Goal: Task Accomplishment & Management: Complete application form

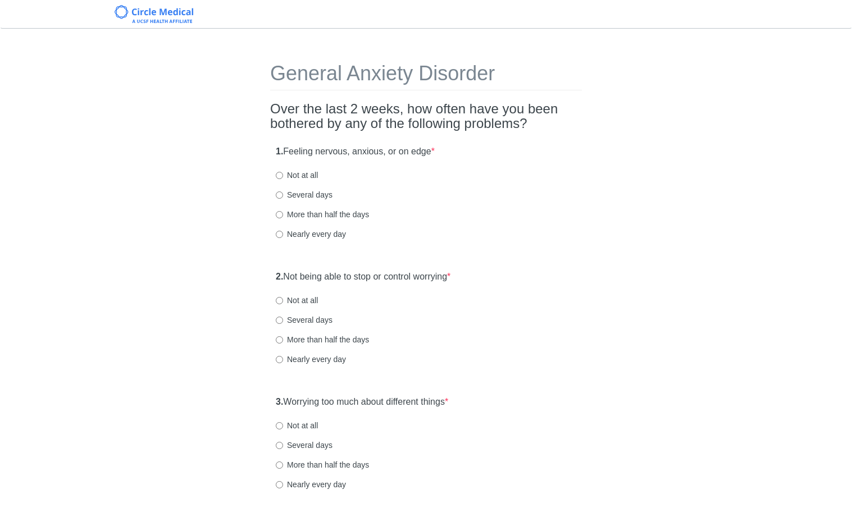
click at [309, 196] on label "Several days" at bounding box center [304, 194] width 57 height 11
click at [283, 196] on input "Several days" at bounding box center [279, 194] width 7 height 7
radio input "true"
click at [550, 293] on div "2. Not being able to stop or control worrying * Not at all Several days More th…" at bounding box center [426, 323] width 312 height 117
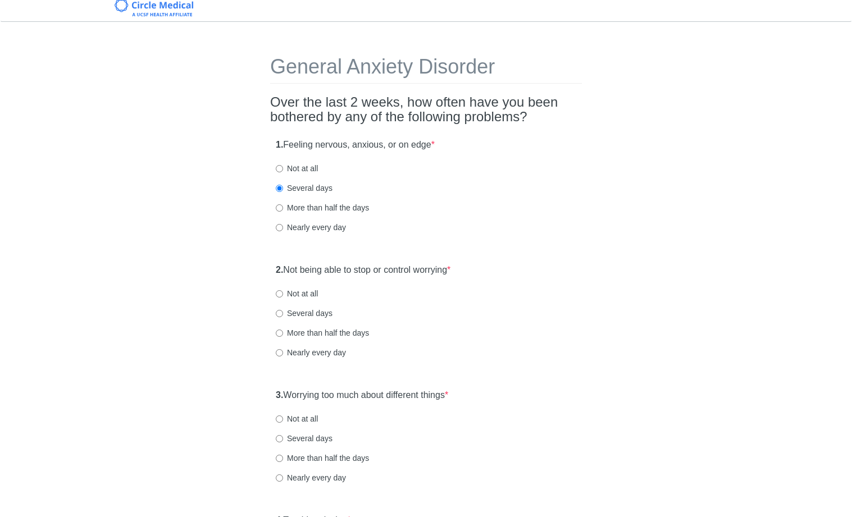
scroll to position [7, 0]
click at [302, 170] on label "Not at all" at bounding box center [297, 167] width 42 height 11
click at [283, 170] on input "Not at all" at bounding box center [279, 168] width 7 height 7
radio input "true"
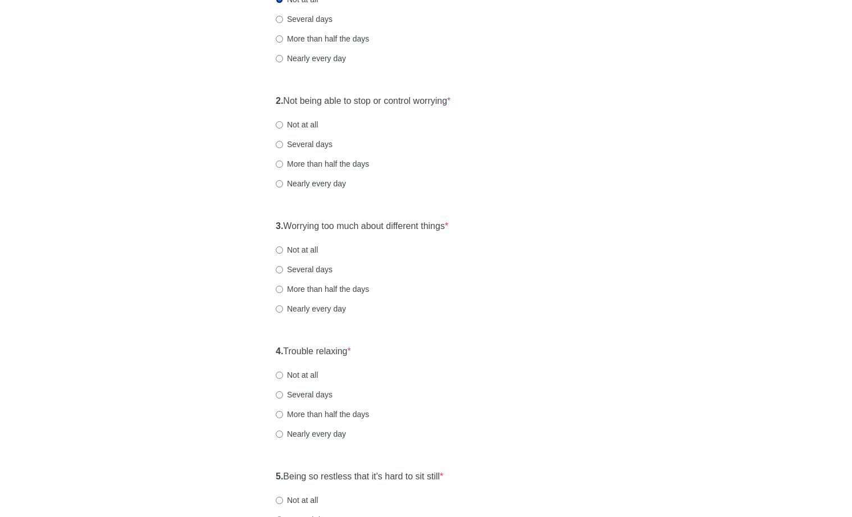
scroll to position [177, 0]
click at [309, 125] on label "Not at all" at bounding box center [297, 123] width 42 height 11
click at [283, 125] on input "Not at all" at bounding box center [279, 123] width 7 height 7
radio input "true"
click at [295, 252] on label "Not at all" at bounding box center [297, 248] width 42 height 11
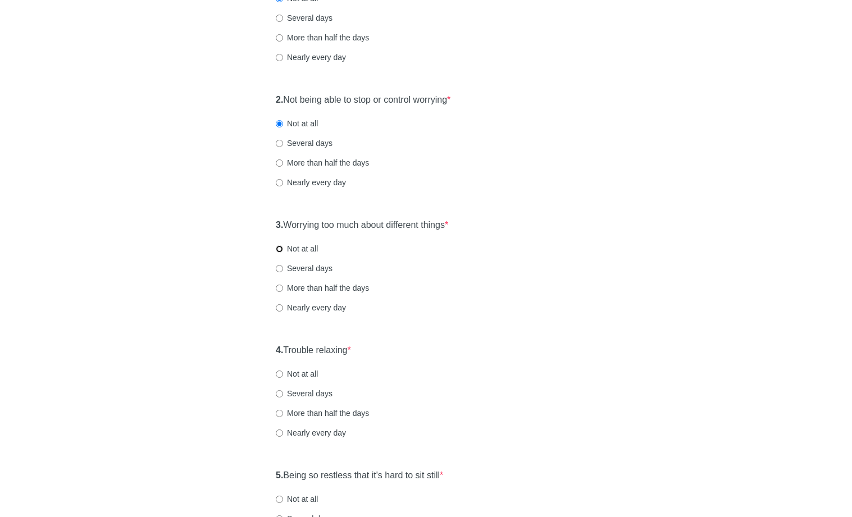
click at [283, 252] on input "Not at all" at bounding box center [279, 248] width 7 height 7
radio input "true"
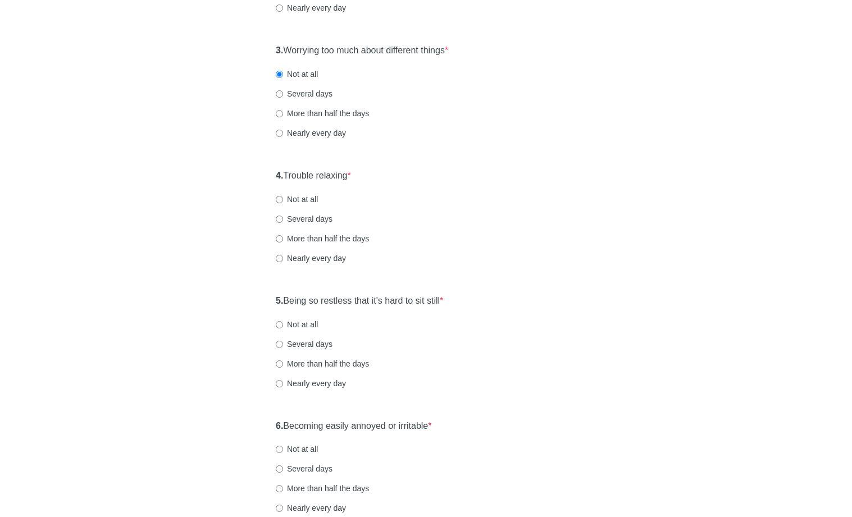
click at [305, 195] on label "Not at all" at bounding box center [297, 199] width 42 height 11
click at [283, 196] on input "Not at all" at bounding box center [279, 199] width 7 height 7
radio input "true"
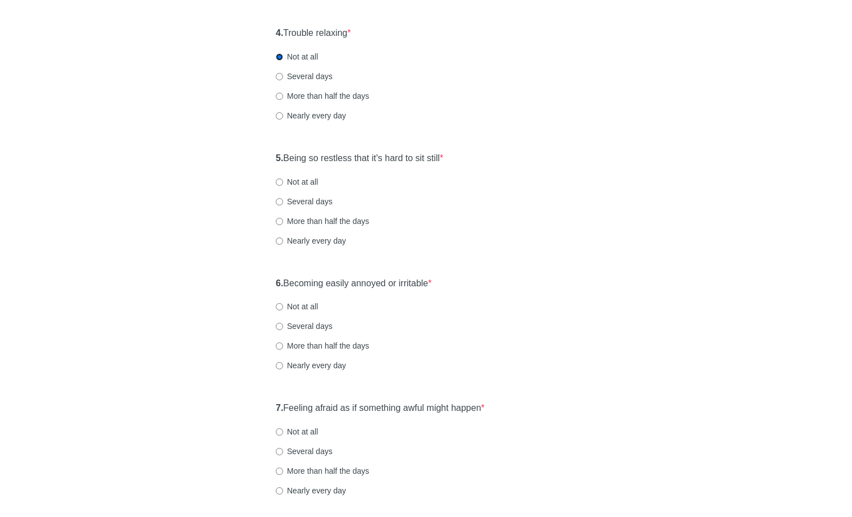
scroll to position [527, 0]
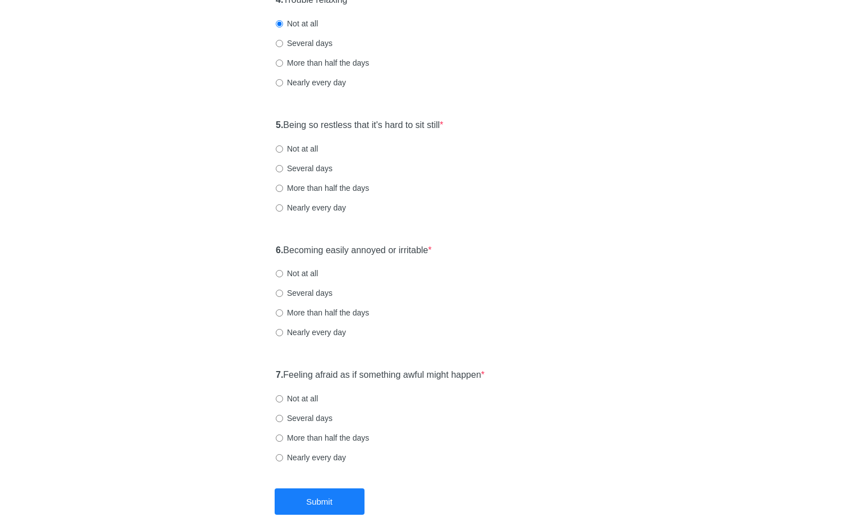
click at [303, 150] on label "Not at all" at bounding box center [297, 148] width 42 height 11
click at [283, 150] on input "Not at all" at bounding box center [279, 148] width 7 height 7
radio input "true"
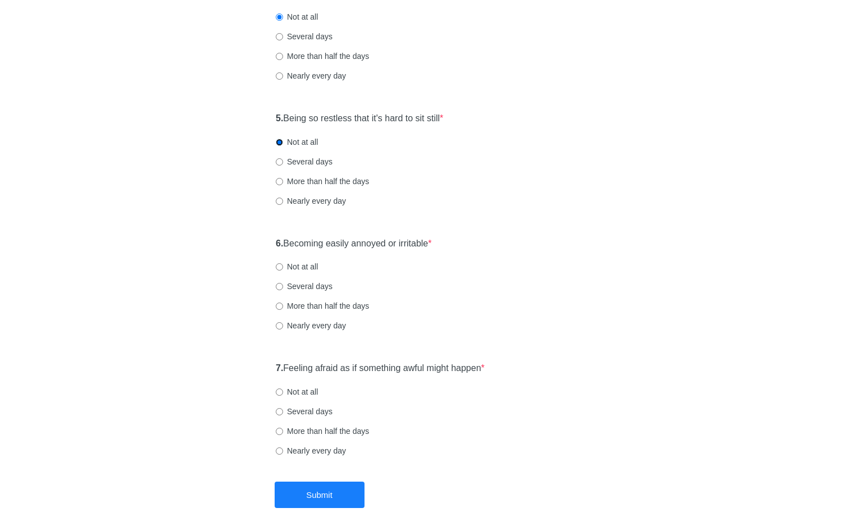
scroll to position [593, 0]
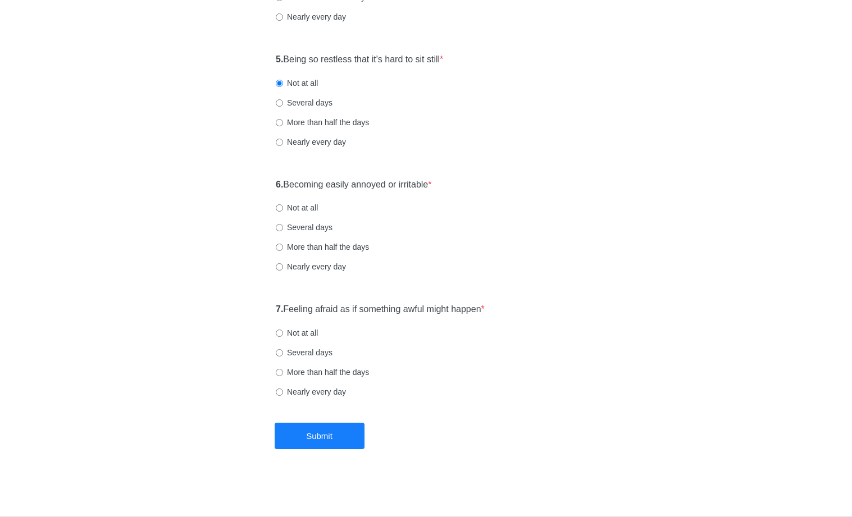
click at [311, 205] on label "Not at all" at bounding box center [297, 207] width 42 height 11
click at [283, 205] on input "Not at all" at bounding box center [279, 207] width 7 height 7
radio input "true"
click at [305, 330] on label "Not at all" at bounding box center [297, 332] width 42 height 11
click at [283, 330] on input "Not at all" at bounding box center [279, 333] width 7 height 7
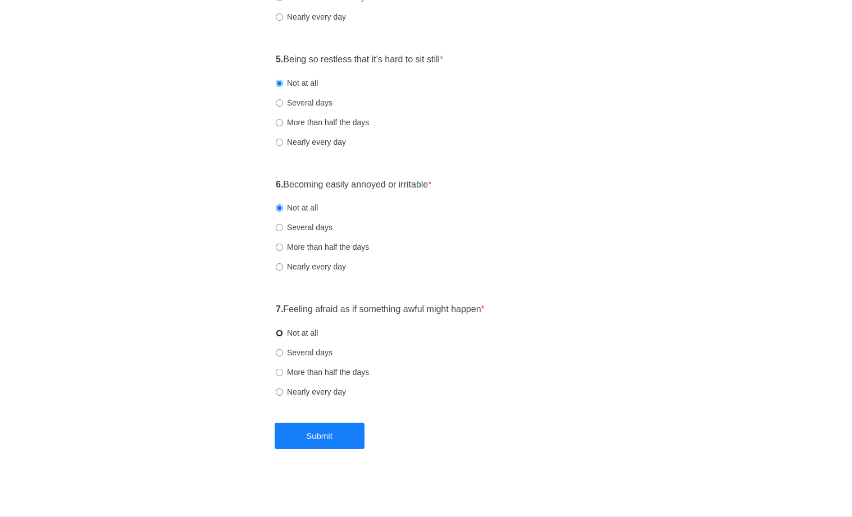
radio input "true"
click at [325, 432] on button "Submit" at bounding box center [320, 436] width 90 height 26
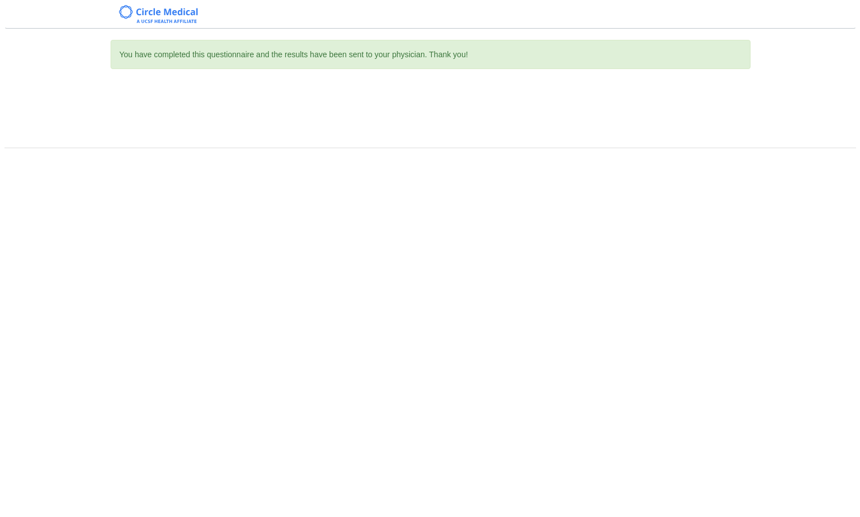
scroll to position [0, 0]
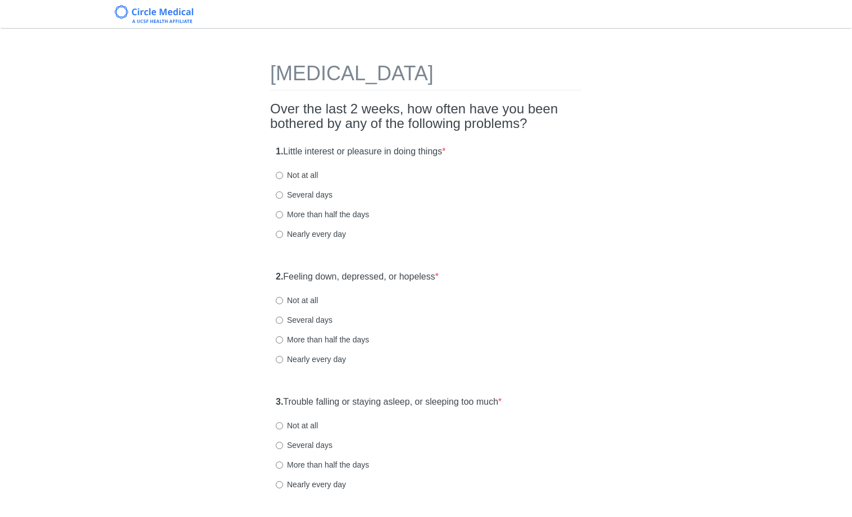
click at [303, 177] on label "Not at all" at bounding box center [297, 175] width 42 height 11
click at [283, 177] on input "Not at all" at bounding box center [279, 175] width 7 height 7
radio input "true"
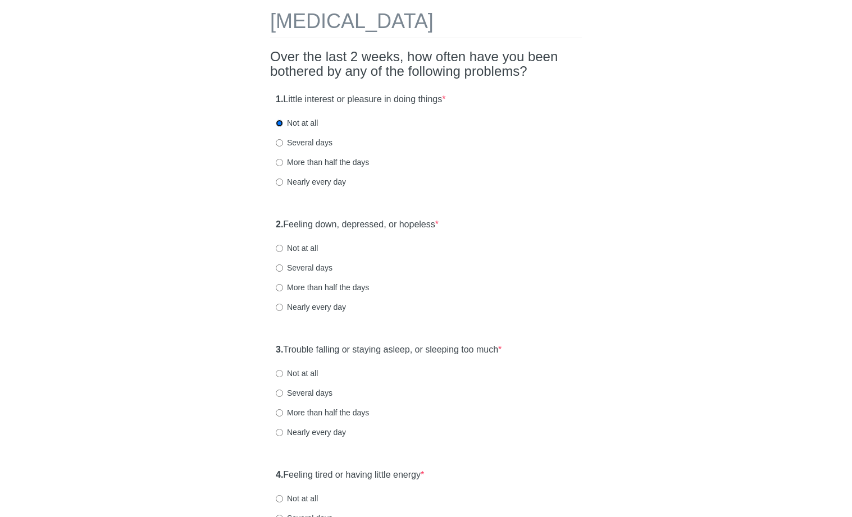
scroll to position [73, 0]
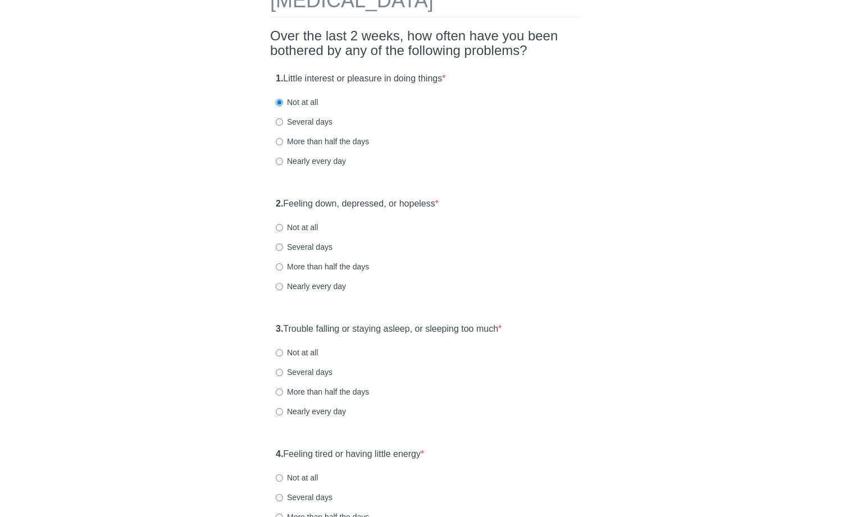
click at [316, 229] on label "Not at all" at bounding box center [297, 227] width 42 height 11
click at [283, 229] on input "Not at all" at bounding box center [279, 227] width 7 height 7
radio input "true"
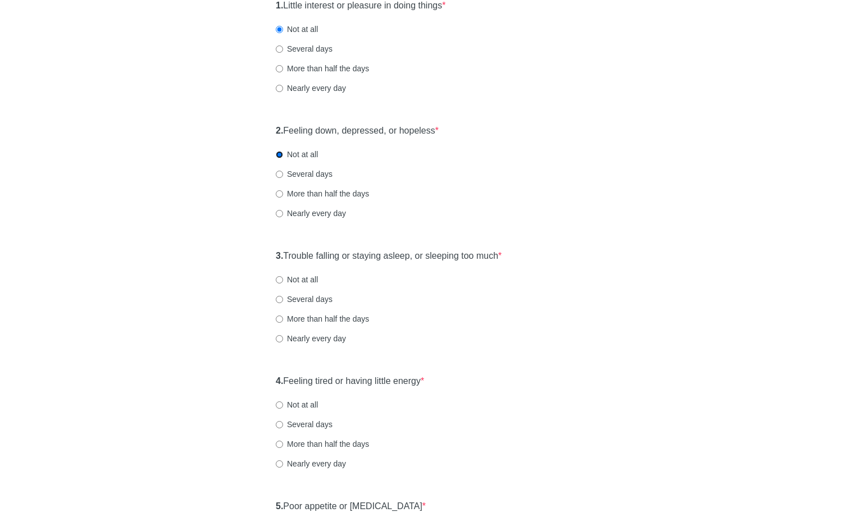
scroll to position [161, 0]
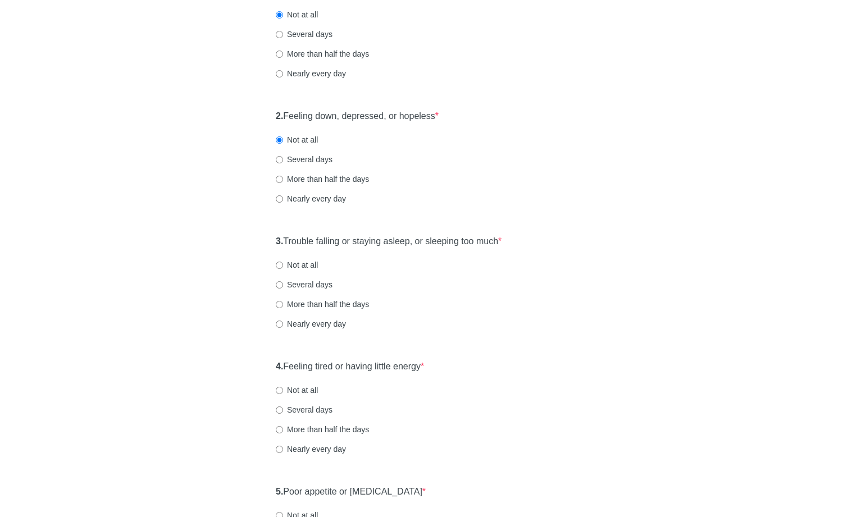
click at [315, 262] on label "Not at all" at bounding box center [297, 264] width 42 height 11
click at [283, 262] on input "Not at all" at bounding box center [279, 265] width 7 height 7
radio input "true"
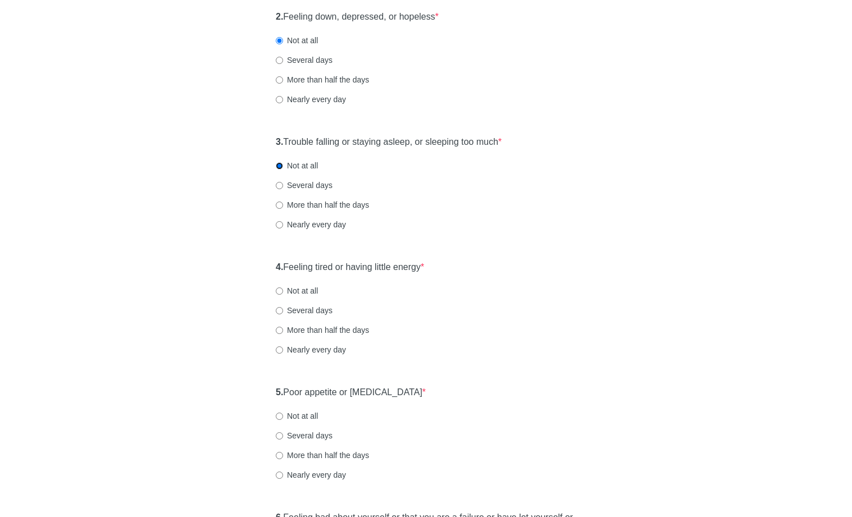
scroll to position [310, 0]
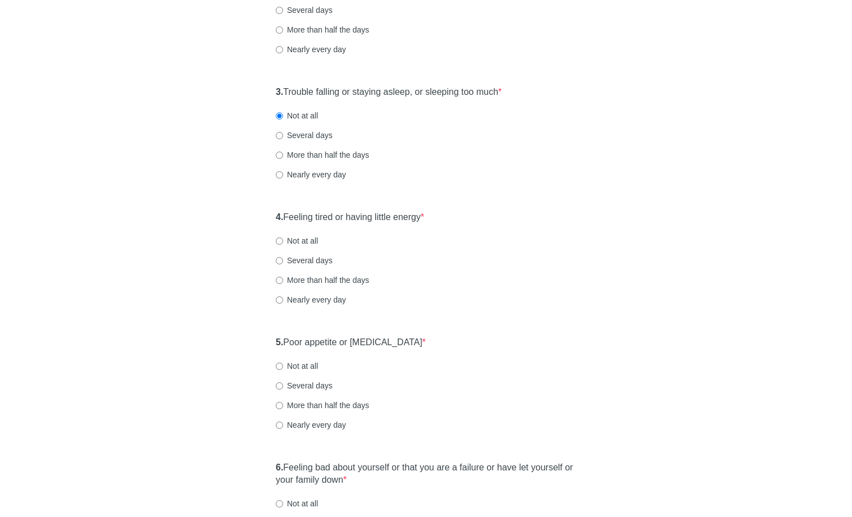
click at [305, 236] on label "Not at all" at bounding box center [297, 240] width 42 height 11
click at [283, 237] on input "Not at all" at bounding box center [279, 240] width 7 height 7
radio input "true"
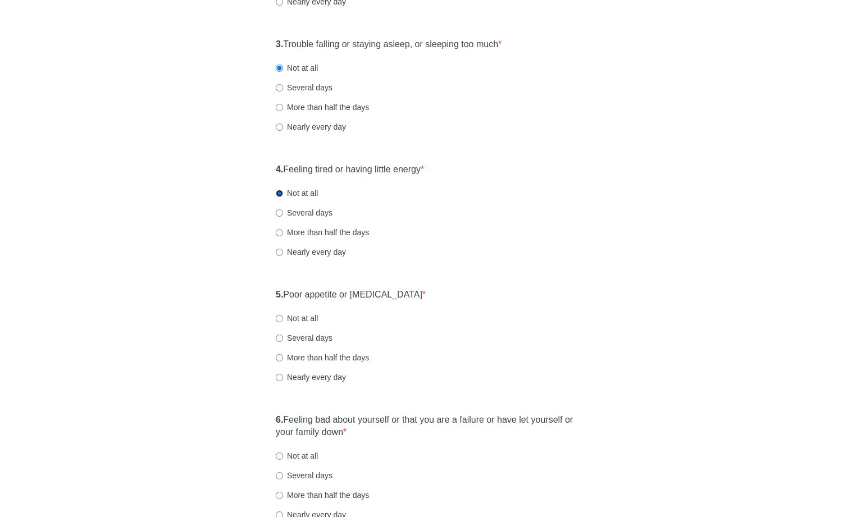
scroll to position [463, 0]
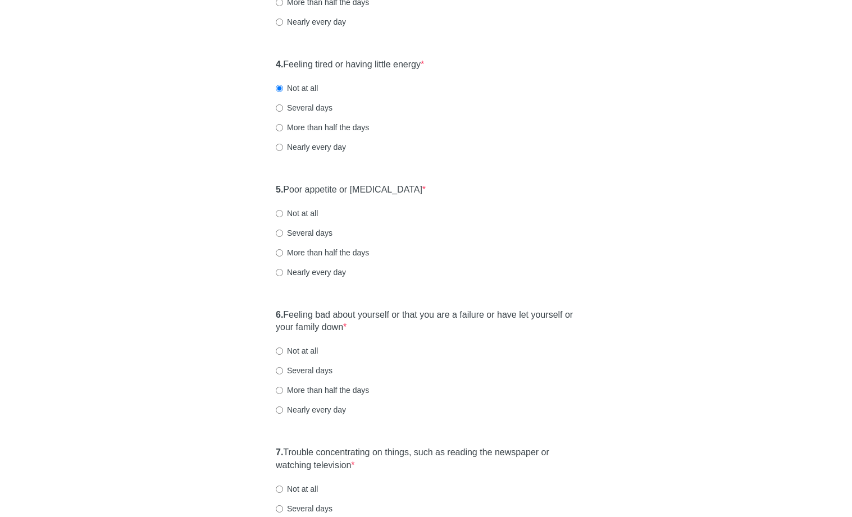
click at [309, 212] on label "Not at all" at bounding box center [297, 213] width 42 height 11
click at [283, 212] on input "Not at all" at bounding box center [279, 213] width 7 height 7
radio input "true"
click at [298, 235] on label "Several days" at bounding box center [304, 232] width 57 height 11
click at [283, 235] on input "Several days" at bounding box center [279, 233] width 7 height 7
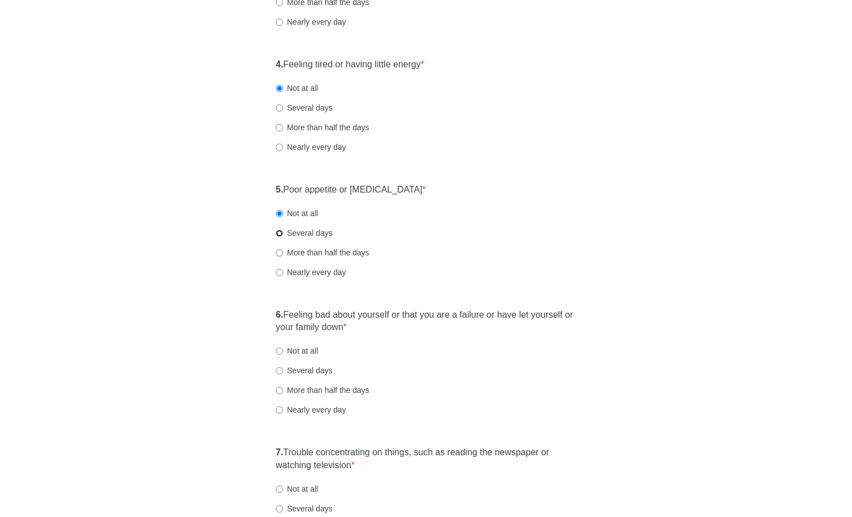
radio input "true"
click at [303, 273] on label "Nearly every day" at bounding box center [311, 272] width 70 height 11
click at [283, 273] on input "Nearly every day" at bounding box center [279, 272] width 7 height 7
radio input "true"
click at [300, 233] on label "Several days" at bounding box center [304, 232] width 57 height 11
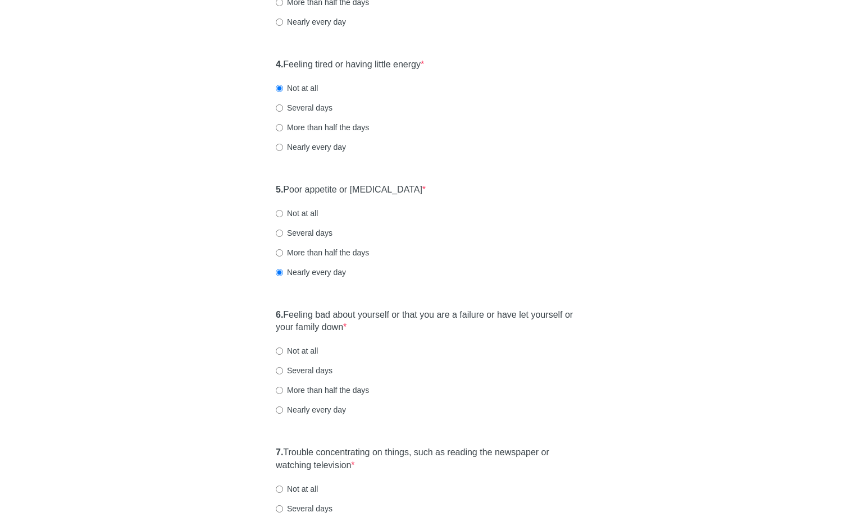
click at [283, 233] on input "Several days" at bounding box center [279, 233] width 7 height 7
radio input "true"
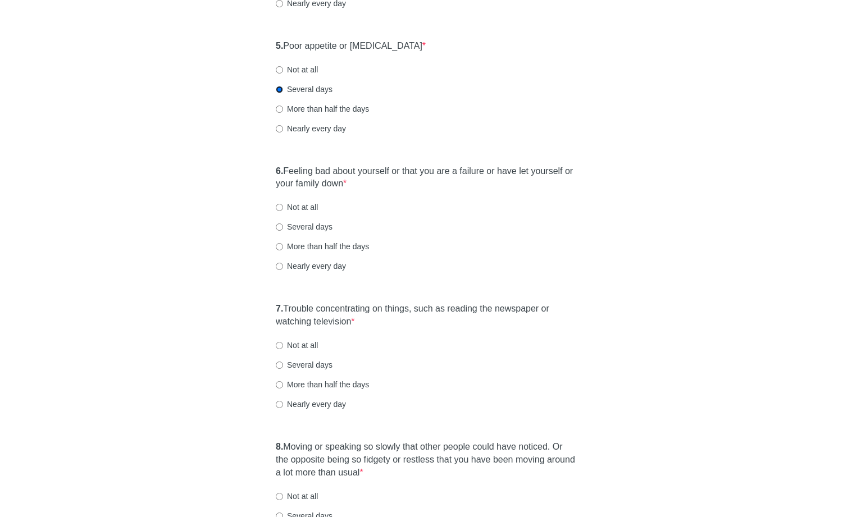
scroll to position [607, 0]
click at [312, 205] on label "Not at all" at bounding box center [297, 206] width 42 height 11
click at [283, 205] on input "Not at all" at bounding box center [279, 206] width 7 height 7
radio input "true"
click at [302, 345] on label "Not at all" at bounding box center [297, 344] width 42 height 11
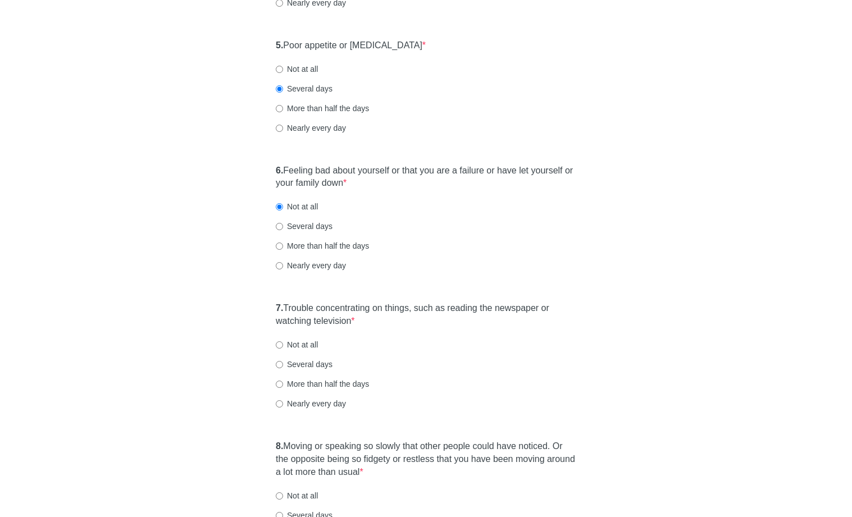
click at [283, 345] on input "Not at all" at bounding box center [279, 344] width 7 height 7
radio input "true"
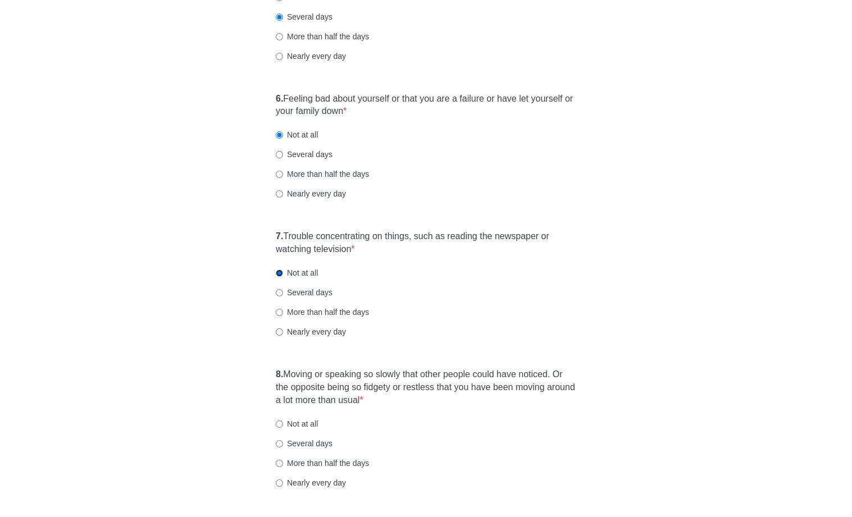
scroll to position [894, 0]
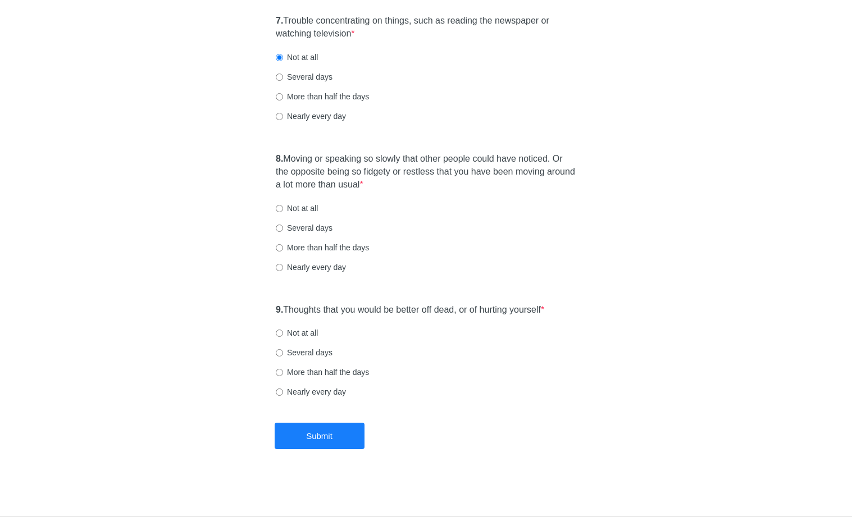
click at [296, 201] on div "8. Moving or speaking so slowly that other people could have noticed. Or the op…" at bounding box center [426, 218] width 312 height 143
click at [299, 207] on label "Not at all" at bounding box center [297, 208] width 42 height 11
click at [283, 207] on input "Not at all" at bounding box center [279, 208] width 7 height 7
radio input "true"
click at [314, 325] on div "9. Thoughts that you would be better off dead, or of hurting yourself * Not at …" at bounding box center [426, 356] width 312 height 117
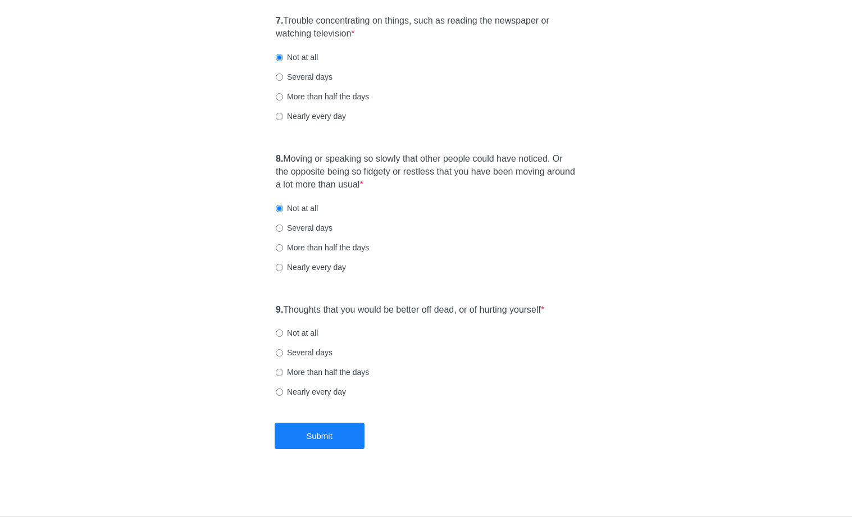
click at [312, 331] on label "Not at all" at bounding box center [297, 332] width 42 height 11
click at [283, 331] on input "Not at all" at bounding box center [279, 333] width 7 height 7
radio input "true"
click at [334, 437] on button "Submit" at bounding box center [320, 436] width 90 height 26
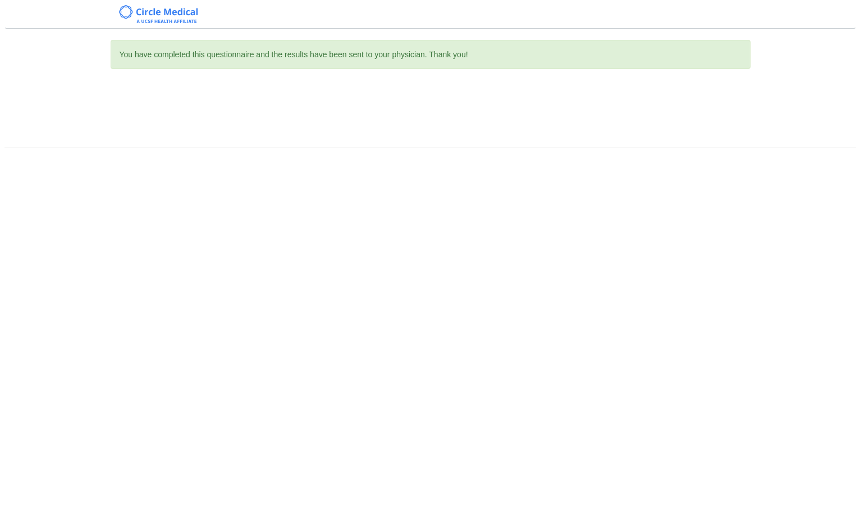
scroll to position [0, 0]
